Goal: Task Accomplishment & Management: Use online tool/utility

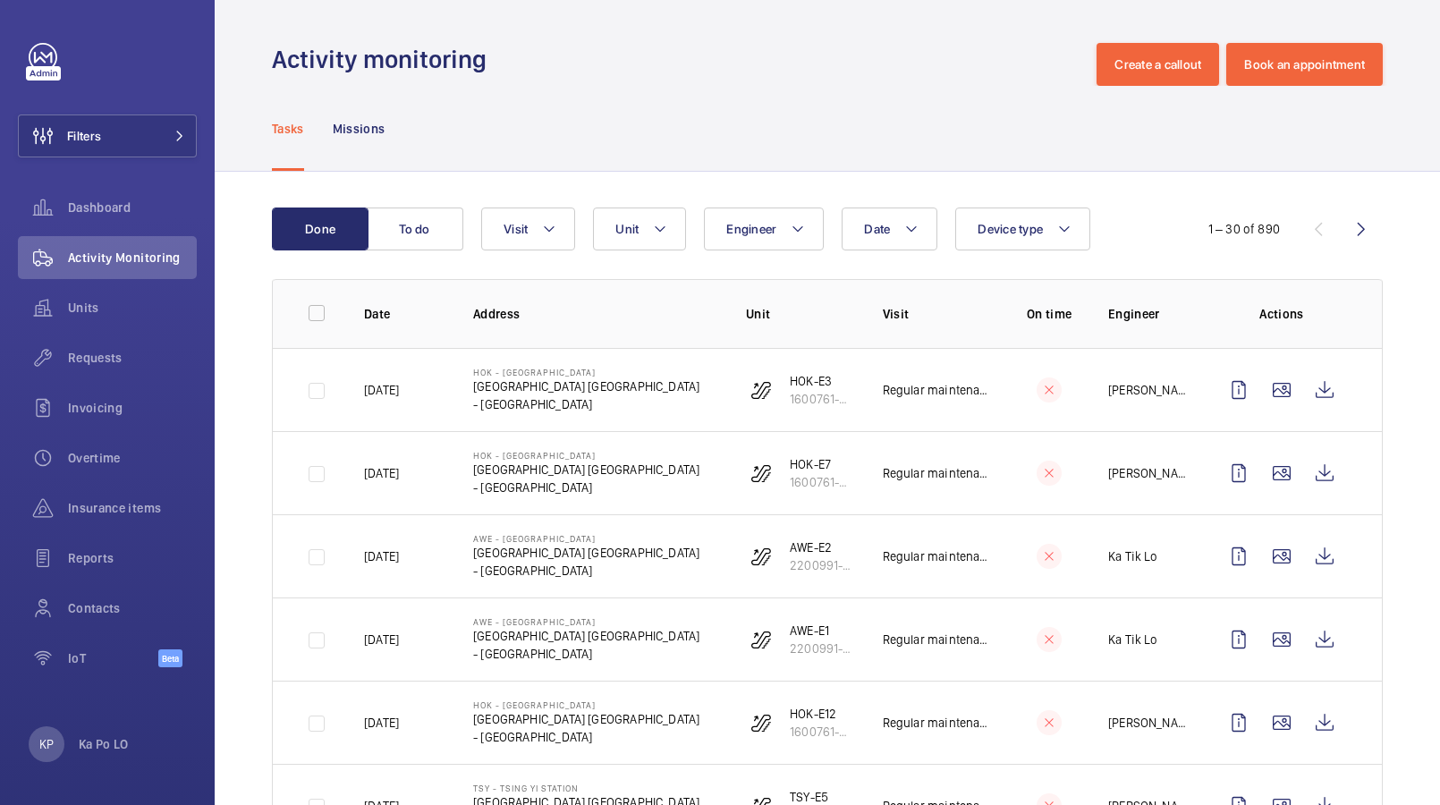
scroll to position [134, 0]
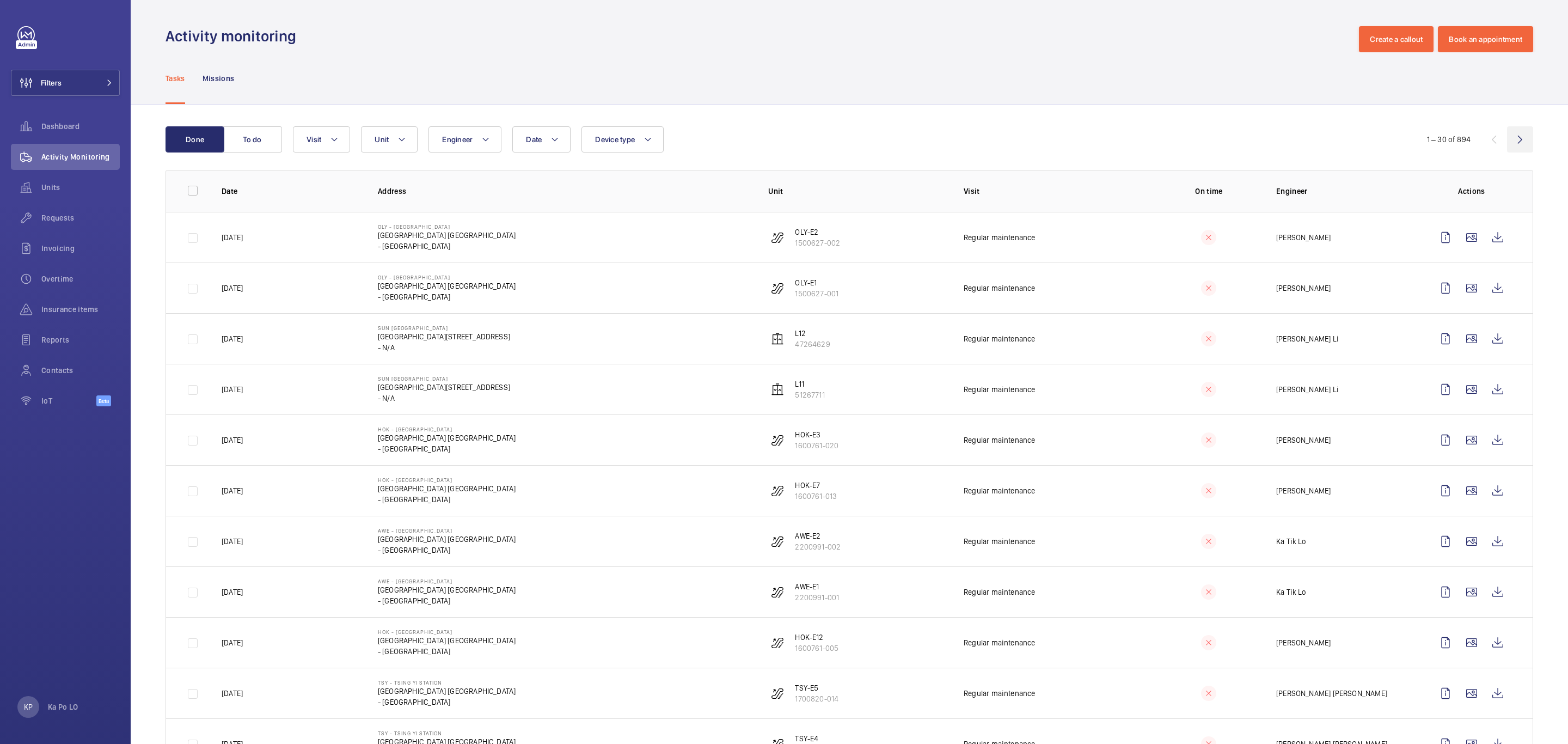
click at [876, 137] on wm-front-icon-button at bounding box center [1520, 139] width 26 height 26
